Goal: Information Seeking & Learning: Learn about a topic

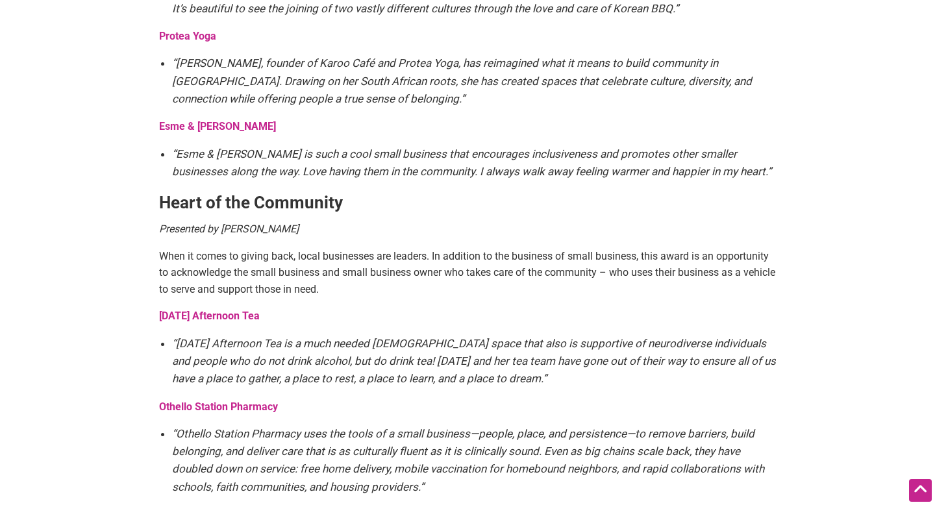
scroll to position [1732, 0]
click at [188, 31] on strong "Protea Yoga" at bounding box center [187, 37] width 57 height 12
click at [182, 121] on strong "Esme & Elodie" at bounding box center [217, 127] width 117 height 12
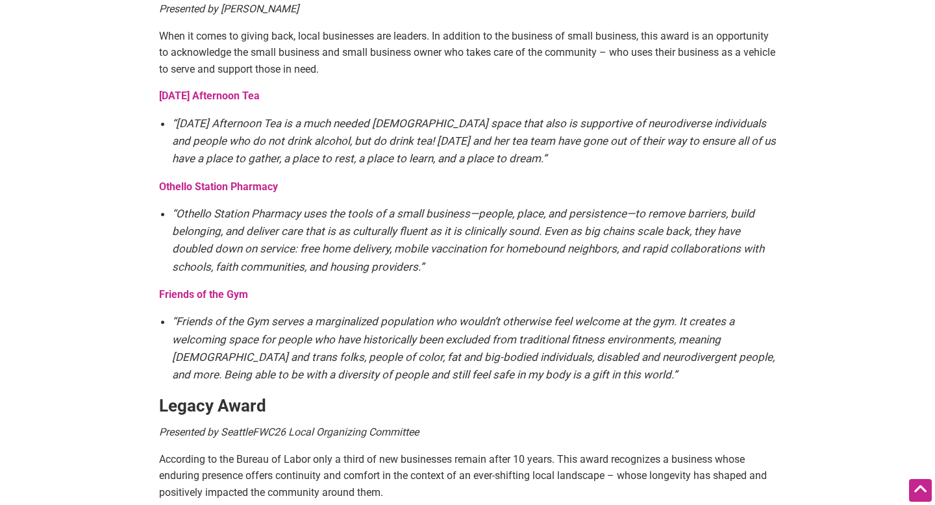
scroll to position [1958, 0]
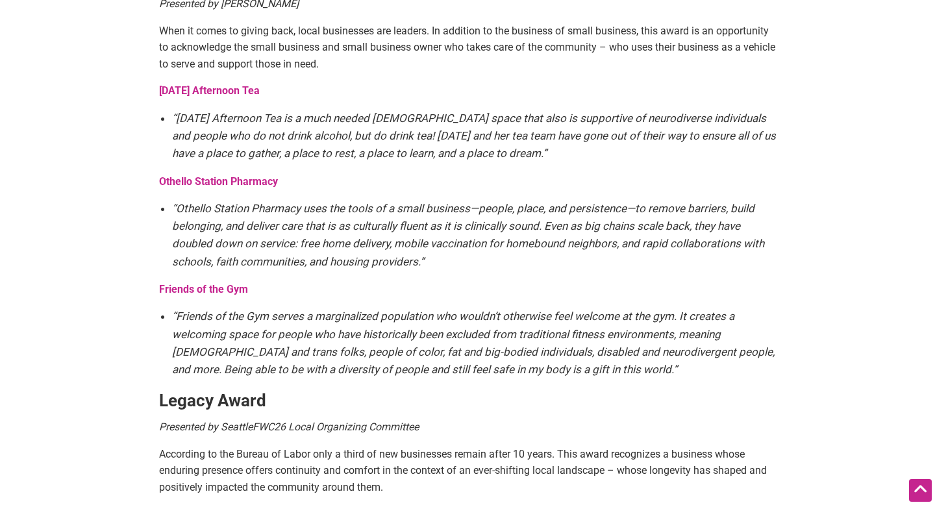
click at [197, 84] on strong "Friday Afternoon Tea" at bounding box center [209, 90] width 101 height 12
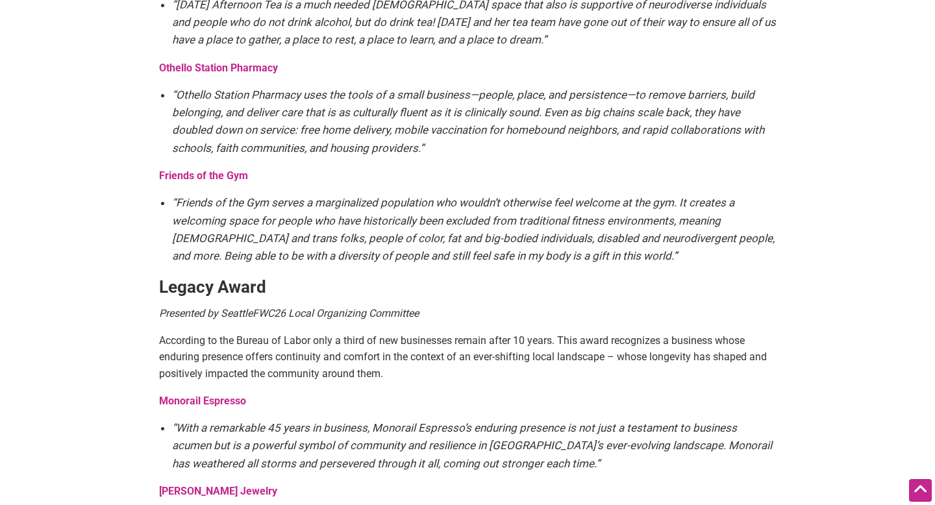
scroll to position [2074, 0]
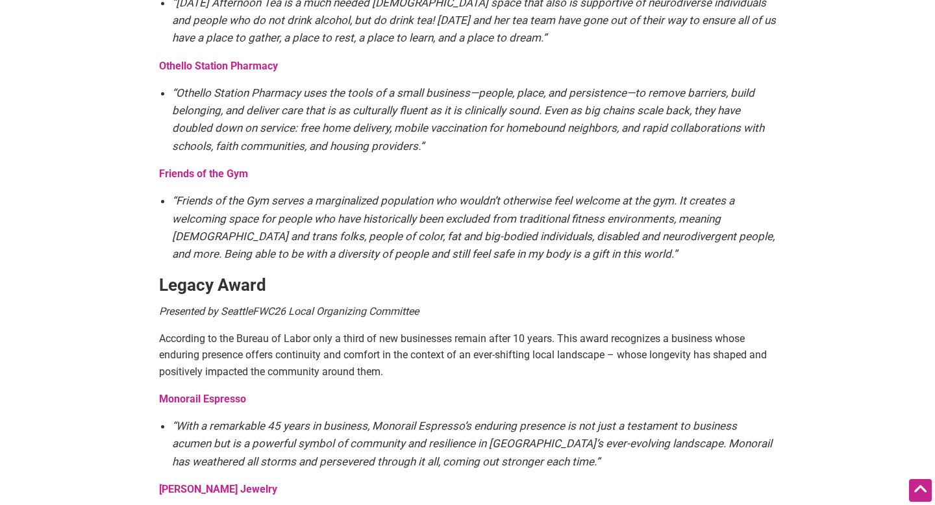
click at [201, 167] on strong "Friends of the Gym" at bounding box center [203, 173] width 89 height 12
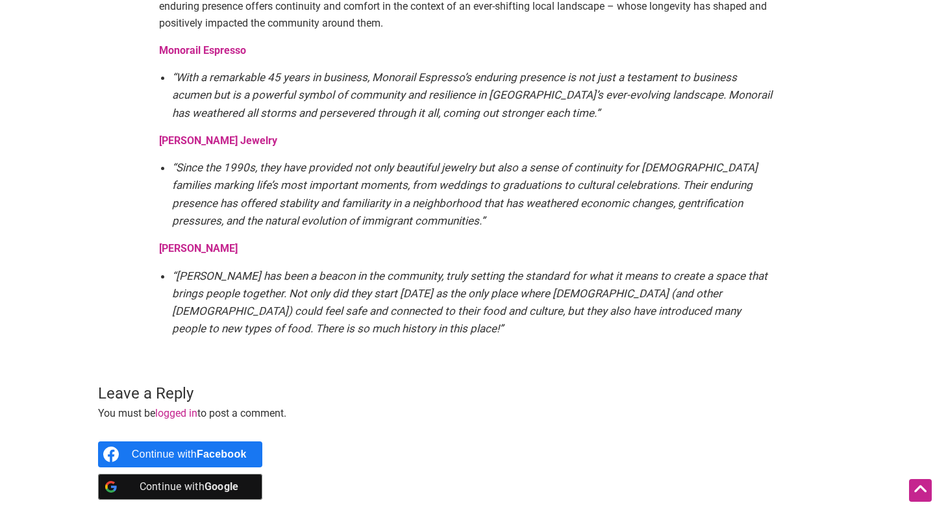
scroll to position [2424, 0]
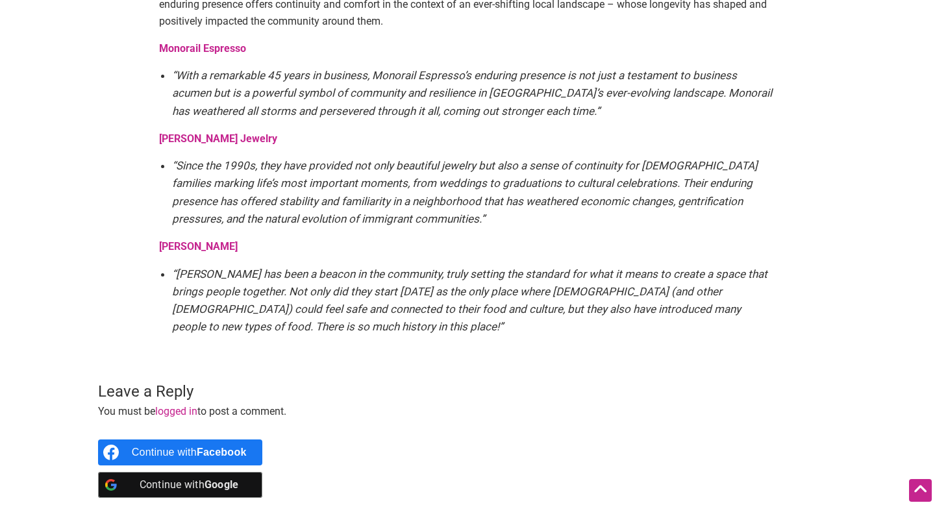
click at [190, 42] on strong "Monorail Espresso" at bounding box center [202, 48] width 87 height 12
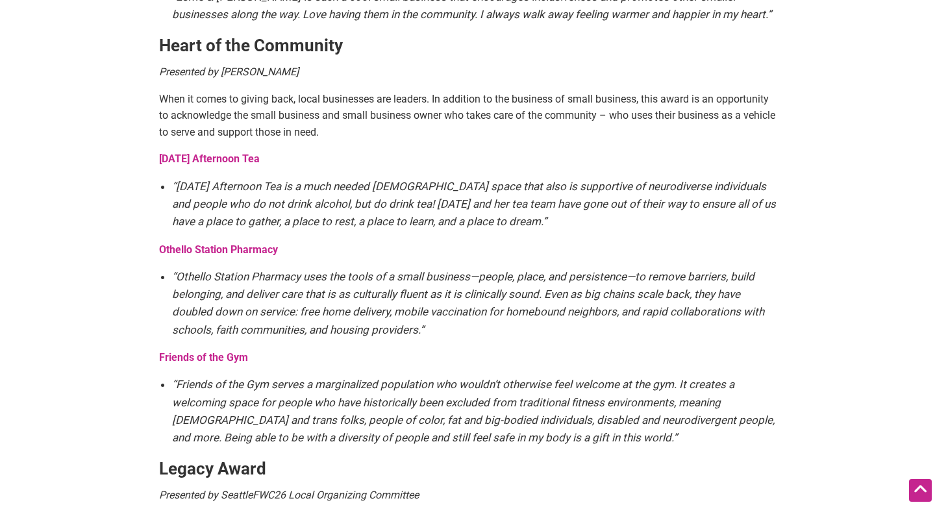
scroll to position [1883, 0]
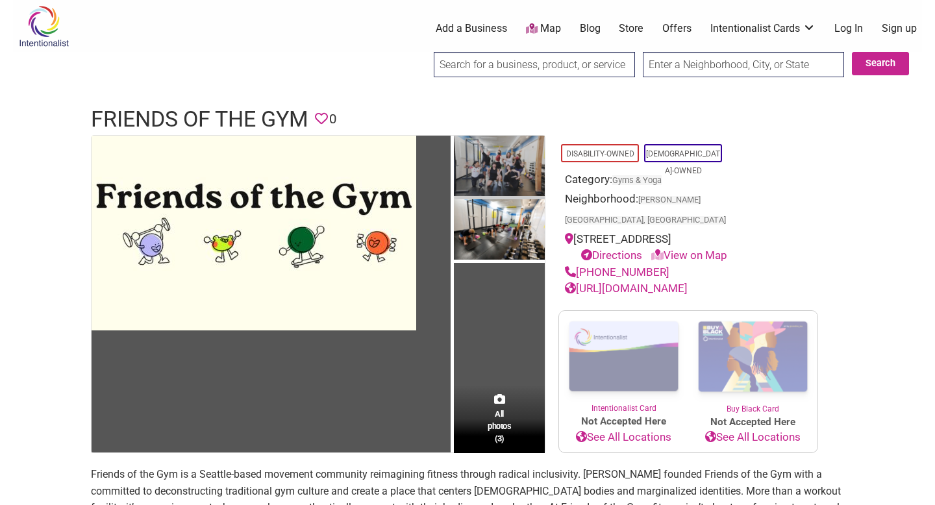
click at [487, 165] on img at bounding box center [499, 168] width 91 height 64
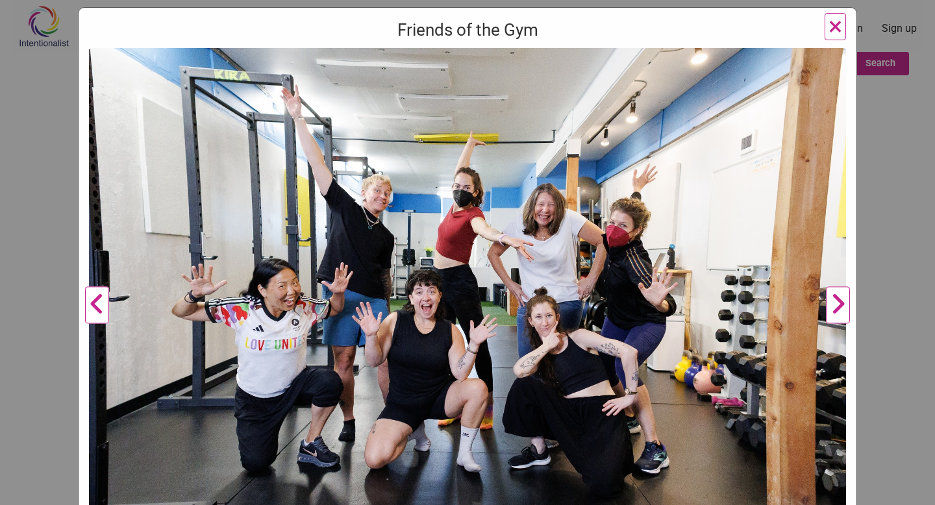
scroll to position [103, 0]
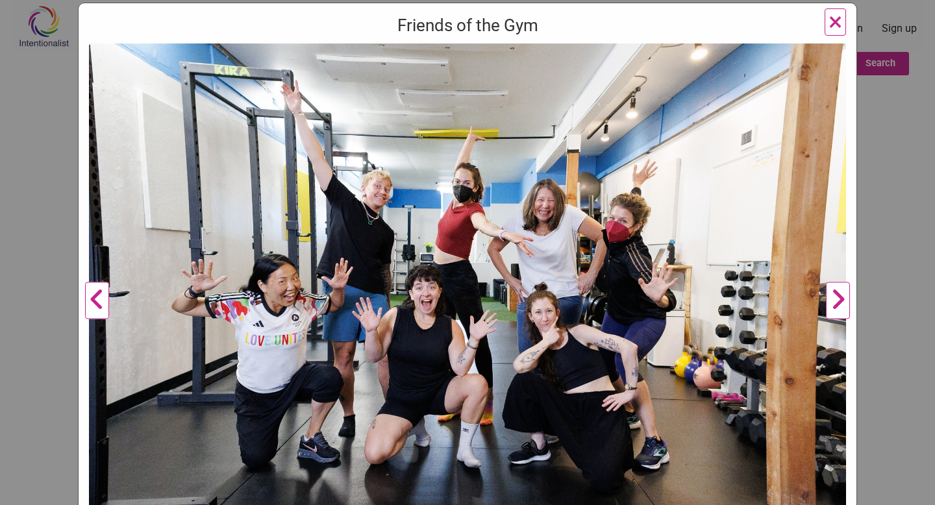
click at [838, 294] on button "Next" at bounding box center [838, 300] width 36 height 515
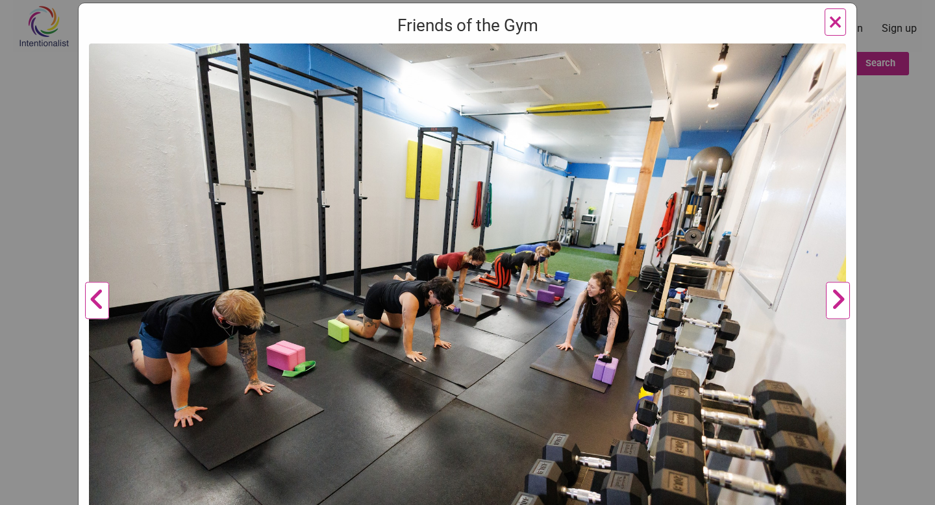
click at [835, 23] on span "×" at bounding box center [835, 21] width 14 height 31
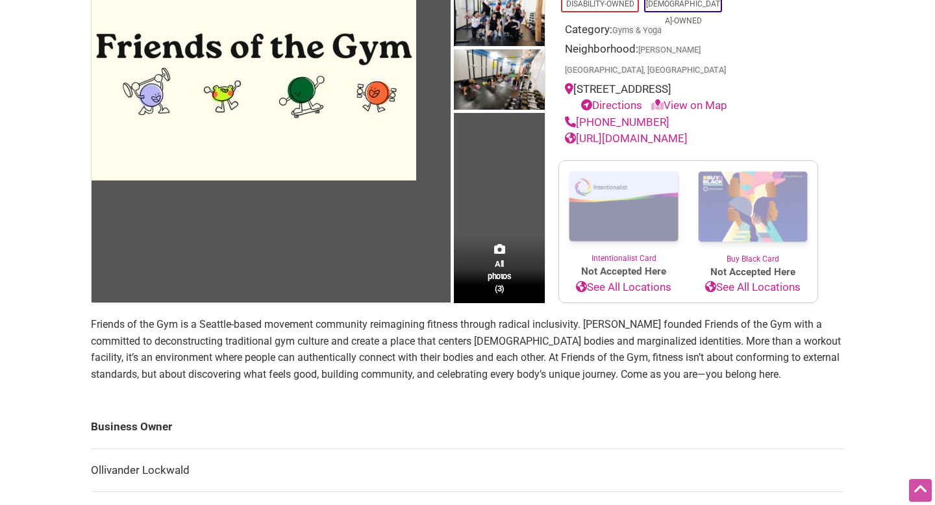
scroll to position [153, 0]
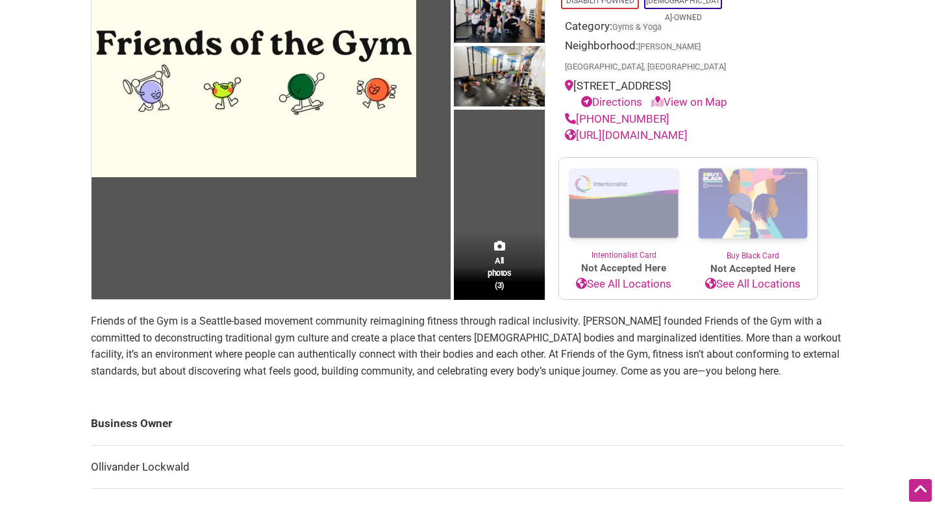
click at [365, 367] on section "Friends of the Gym is a Seattle-based movement community reimagining fitness th…" at bounding box center [467, 351] width 753 height 77
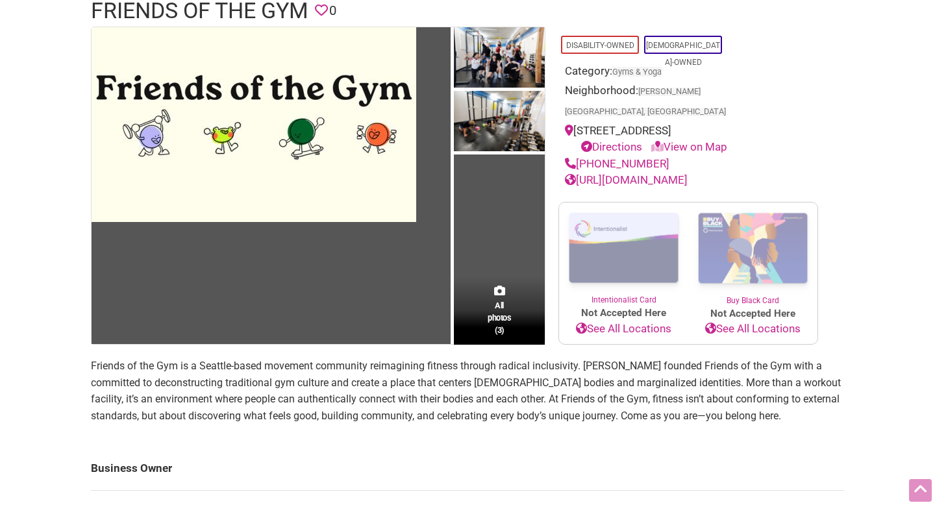
scroll to position [0, 0]
